Goal: Find specific page/section: Find specific page/section

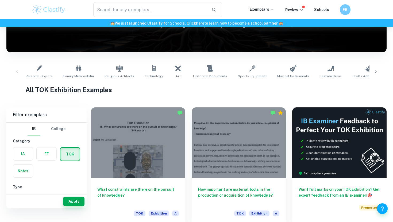
scroll to position [73, 0]
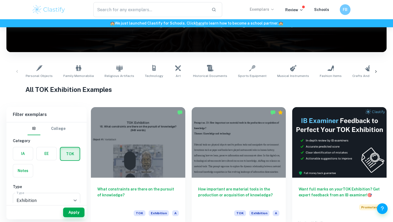
click at [274, 9] on icon at bounding box center [272, 9] width 2 height 1
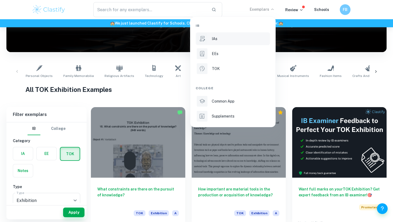
click at [222, 35] on li "IAs" at bounding box center [233, 38] width 74 height 13
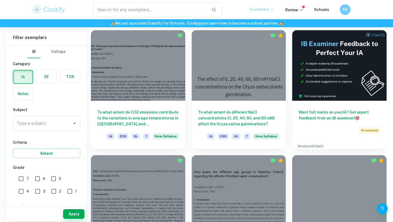
scroll to position [152, 0]
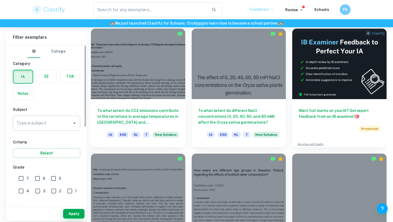
click at [57, 130] on div "Type a subject" at bounding box center [46, 123] width 67 height 15
click at [49, 128] on input "chem" at bounding box center [42, 123] width 55 height 10
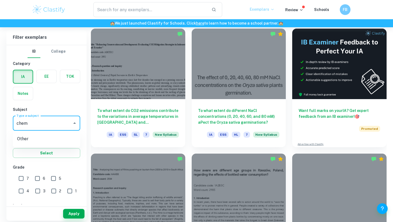
click at [48, 129] on div "chem Type a subject" at bounding box center [46, 123] width 67 height 15
click at [45, 126] on input "chem" at bounding box center [42, 123] width 55 height 10
type input "c"
click at [40, 146] on div "Sciences" at bounding box center [46, 139] width 67 height 13
click at [40, 149] on li "Chemistry" at bounding box center [46, 151] width 67 height 10
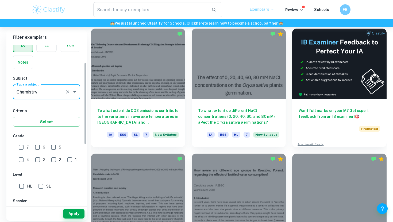
scroll to position [38, 0]
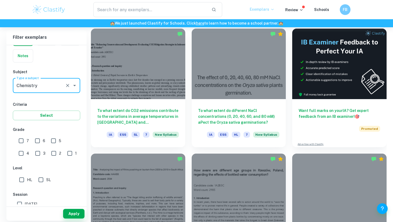
type input "Chemistry"
click at [24, 141] on input "7" at bounding box center [21, 141] width 11 height 11
checkbox input "true"
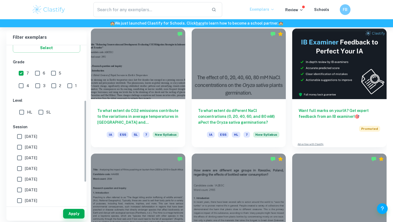
scroll to position [118, 0]
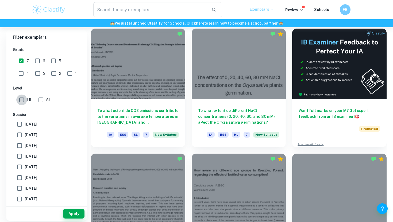
click at [22, 98] on input "HL" at bounding box center [21, 100] width 11 height 11
checkbox input "true"
click at [22, 125] on input "[DATE]" at bounding box center [19, 124] width 11 height 11
checkbox input "true"
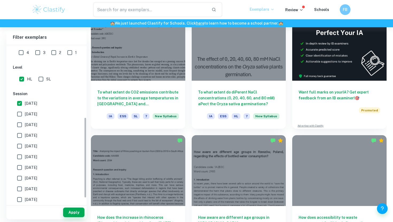
scroll to position [141, 0]
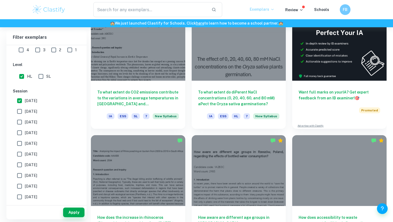
click at [19, 111] on input "[DATE]" at bounding box center [19, 111] width 11 height 11
checkbox input "true"
click at [69, 212] on button "Apply" at bounding box center [73, 213] width 21 height 10
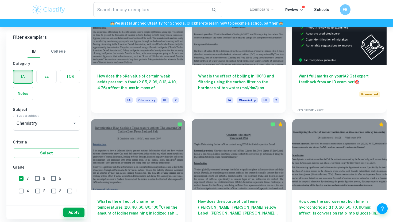
scroll to position [185, 0]
